Goal: Task Accomplishment & Management: Manage account settings

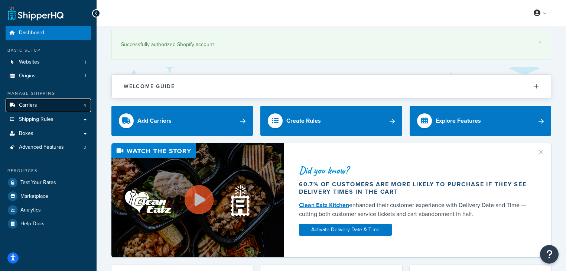
click at [29, 104] on span "Carriers" at bounding box center [28, 105] width 18 height 6
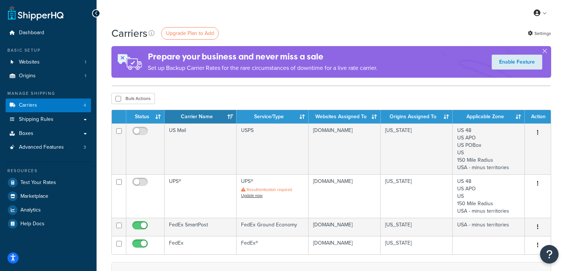
scroll to position [59, 0]
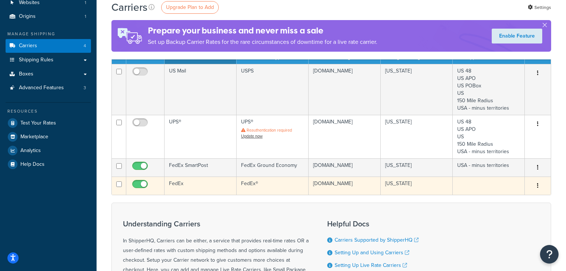
click at [538, 187] on icon "button" at bounding box center [537, 185] width 1 height 5
click at [502, 204] on link "Edit" at bounding box center [507, 203] width 59 height 15
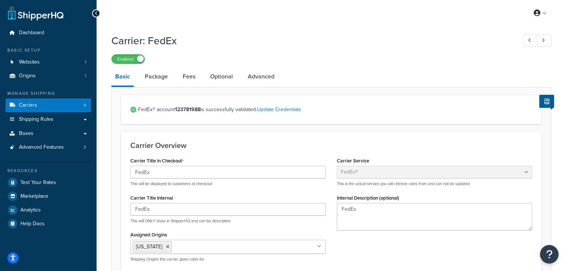
select select "fedEx"
select select "REGULAR_PICKUP"
select select "YOUR_PACKAGING"
click at [159, 81] on link "Package" at bounding box center [156, 77] width 30 height 18
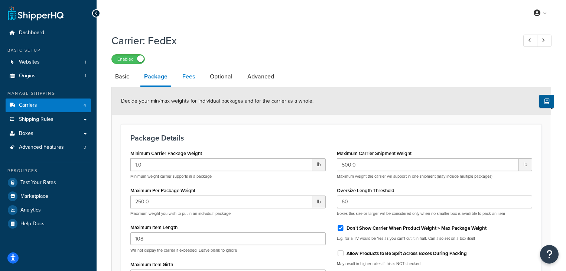
click at [190, 78] on link "Fees" at bounding box center [189, 77] width 20 height 18
select select "AFTER"
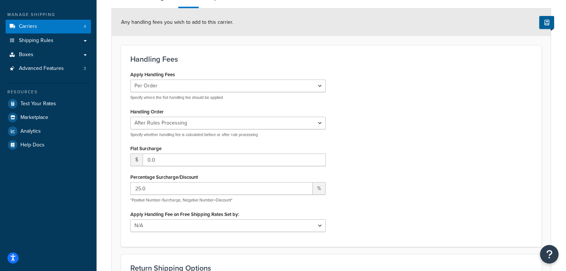
scroll to position [89, 0]
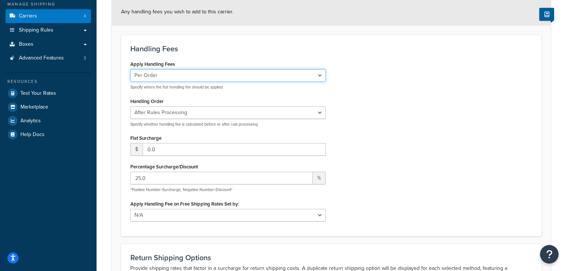
click at [321, 76] on select "Per Order Per Item Per Package" at bounding box center [227, 75] width 195 height 13
click at [371, 82] on div "Apply Handling Fees Per Order Per Item Per Package Specify where the flat handl…" at bounding box center [331, 143] width 413 height 168
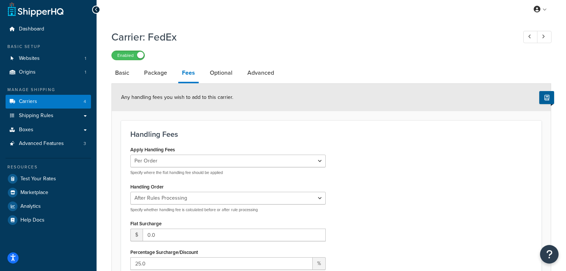
scroll to position [0, 0]
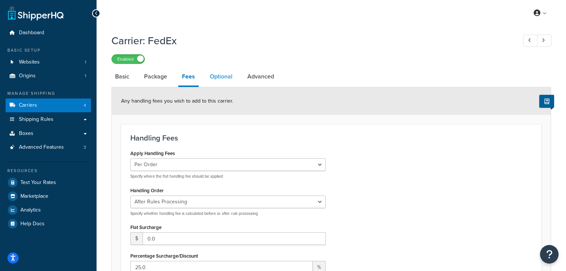
click at [223, 78] on link "Optional" at bounding box center [221, 77] width 30 height 18
select select "residential"
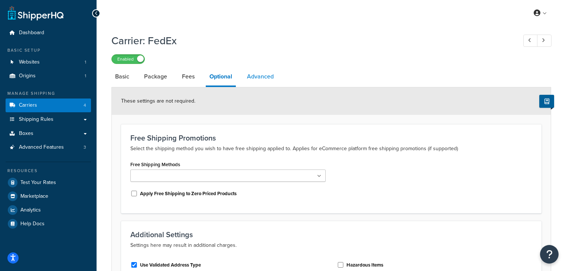
click at [257, 78] on link "Advanced" at bounding box center [260, 77] width 34 height 18
select select "false"
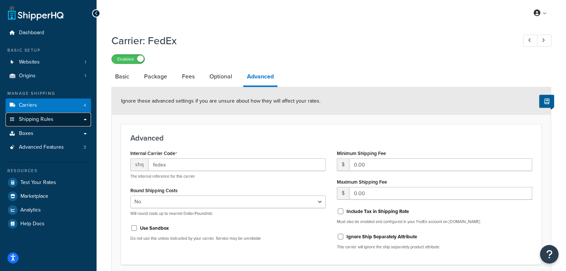
click at [35, 117] on span "Shipping Rules" at bounding box center [36, 119] width 35 height 6
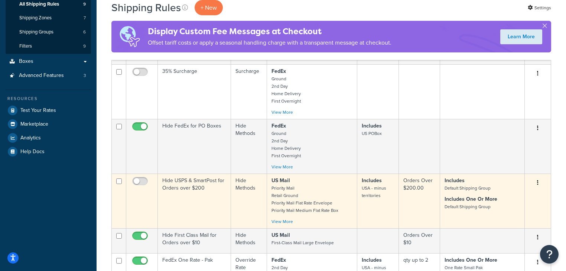
scroll to position [119, 0]
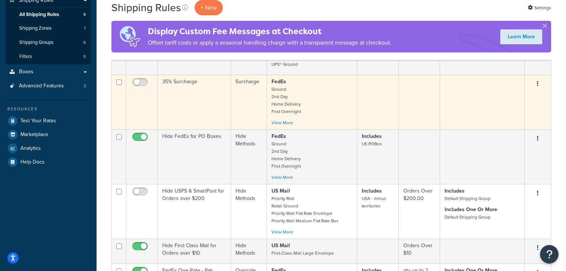
click at [540, 83] on button "button" at bounding box center [538, 84] width 10 height 12
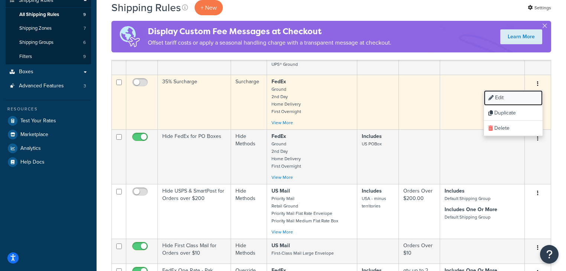
click at [501, 97] on link "Edit" at bounding box center [513, 97] width 59 height 15
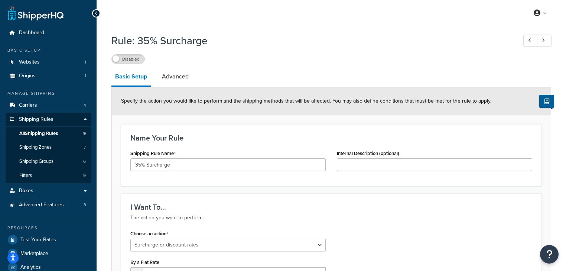
select select "SURCHARGE"
click at [33, 160] on span "Shipping Groups" at bounding box center [36, 161] width 34 height 6
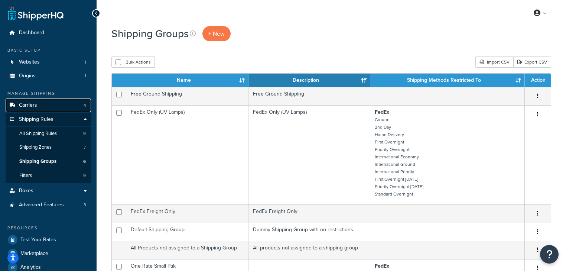
click at [26, 105] on span "Carriers" at bounding box center [28, 105] width 18 height 6
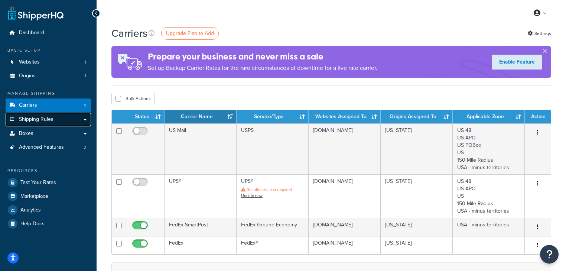
click at [40, 117] on span "Shipping Rules" at bounding box center [36, 119] width 35 height 6
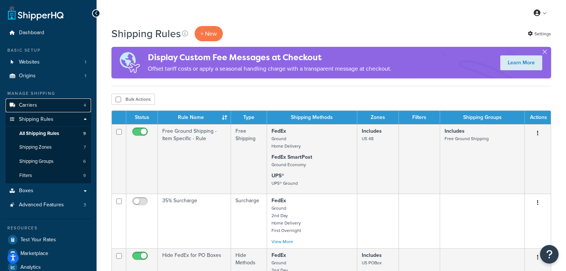
click at [32, 105] on span "Carriers" at bounding box center [28, 105] width 18 height 6
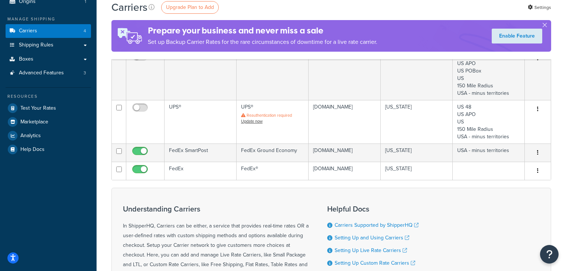
scroll to position [89, 0]
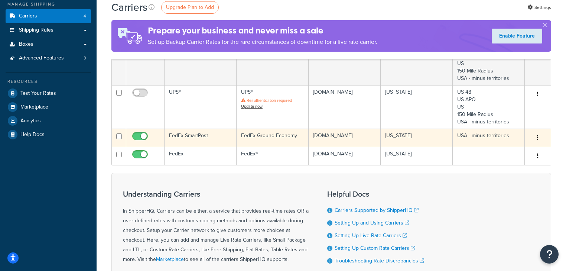
click at [538, 138] on button "button" at bounding box center [538, 138] width 10 height 12
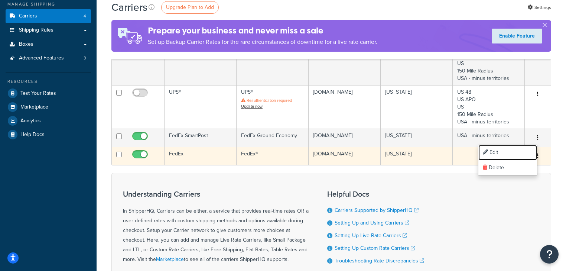
click at [501, 153] on link "Edit" at bounding box center [507, 152] width 59 height 15
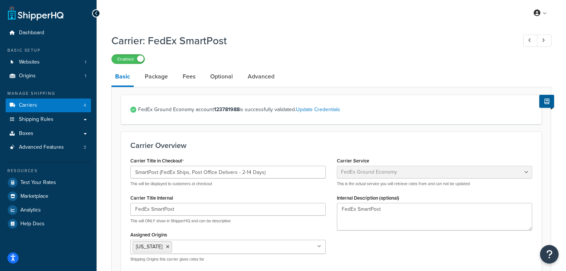
select select "smartPost"
select select "REGULAR_PICKUP"
select select "YOUR_PACKAGING"
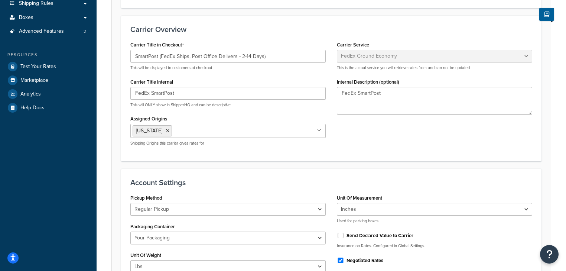
scroll to position [52, 0]
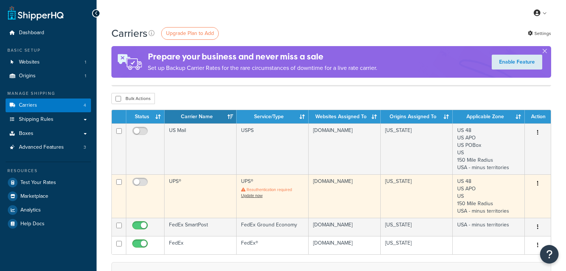
scroll to position [89, 0]
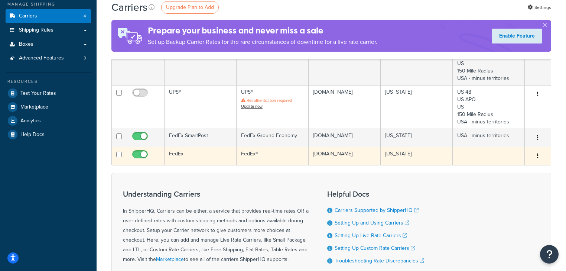
click at [536, 157] on button "button" at bounding box center [538, 156] width 10 height 12
click at [495, 169] on link "Edit" at bounding box center [507, 173] width 59 height 15
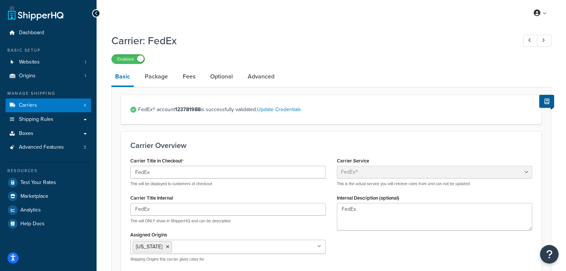
select select "fedEx"
select select "REGULAR_PICKUP"
select select "YOUR_PACKAGING"
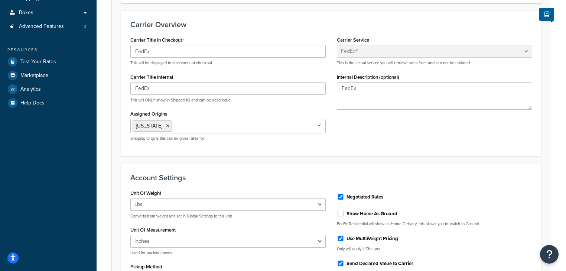
scroll to position [119, 0]
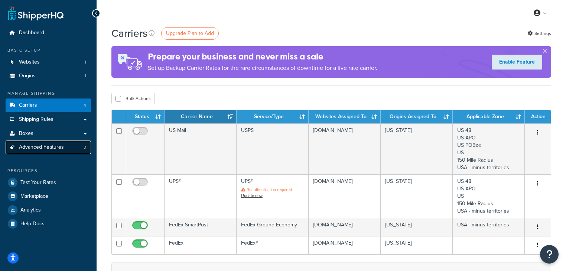
click at [42, 147] on span "Advanced Features" at bounding box center [41, 147] width 45 height 6
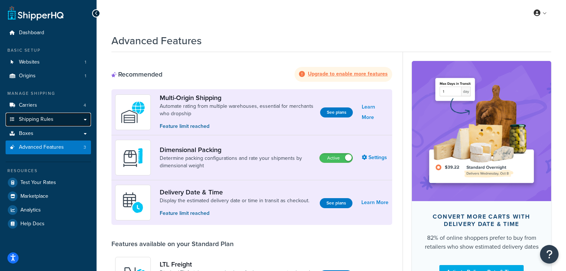
click at [26, 119] on span "Shipping Rules" at bounding box center [36, 119] width 35 height 6
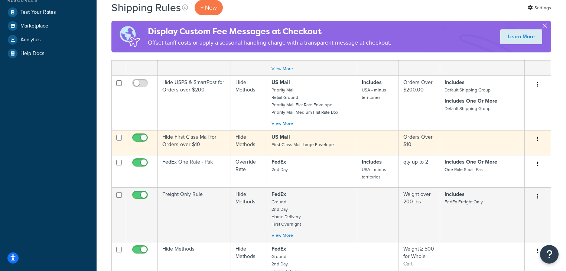
scroll to position [227, 0]
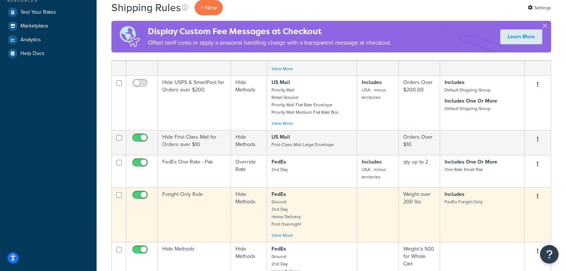
click at [539, 193] on button "button" at bounding box center [538, 197] width 10 height 12
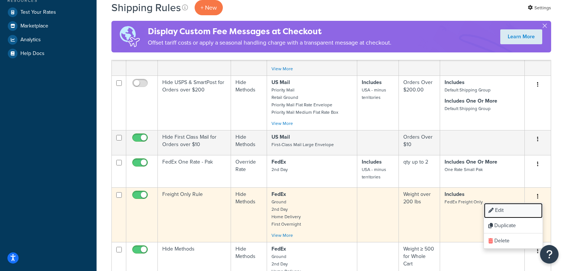
click at [509, 209] on link "Edit" at bounding box center [513, 210] width 59 height 15
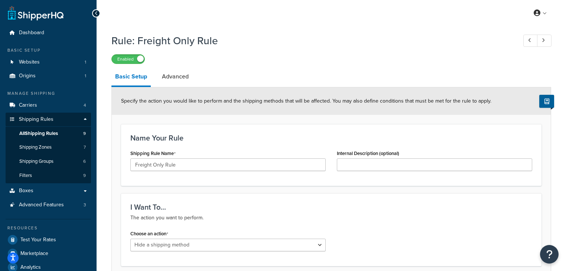
select select "HIDE"
